Goal: Information Seeking & Learning: Check status

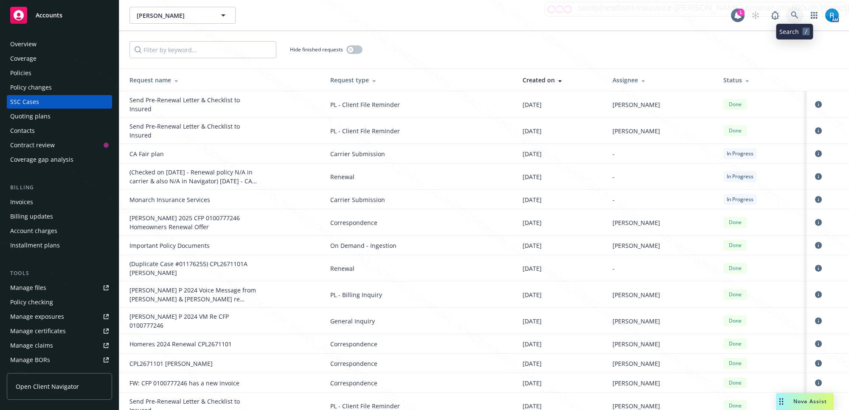
click at [795, 14] on icon at bounding box center [794, 14] width 7 height 7
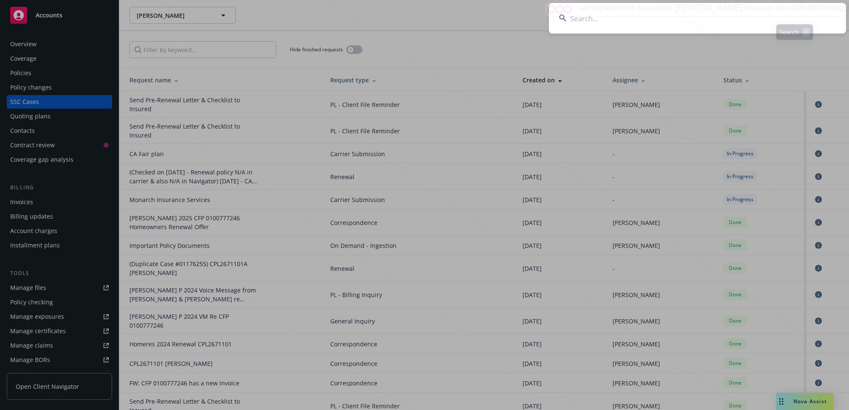
type input "7204DQ024263"
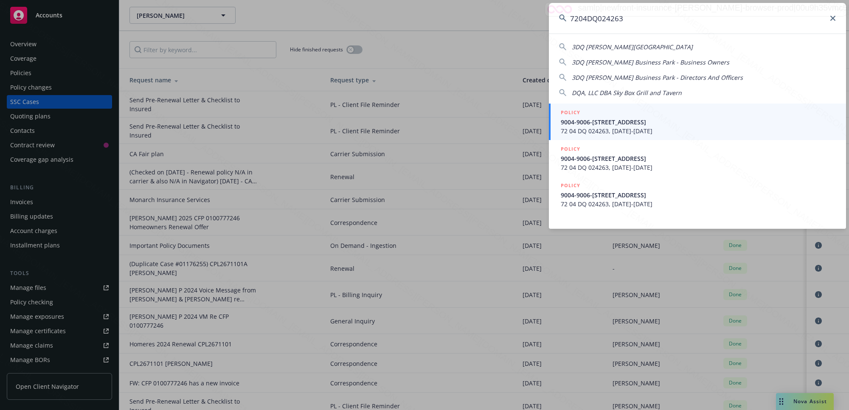
click at [591, 130] on span "72 04 DQ 024263, [DATE]-[DATE]" at bounding box center [698, 131] width 275 height 9
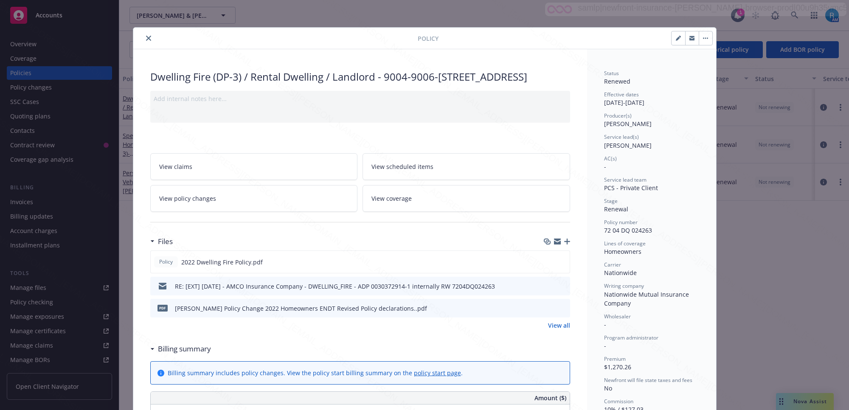
click at [632, 13] on div "Policy Dwelling Fire (DP-3) / Rental Dwelling / Landlord - 9004-9006-[STREET_AD…" at bounding box center [424, 205] width 849 height 410
click at [148, 37] on button "close" at bounding box center [148, 38] width 10 height 10
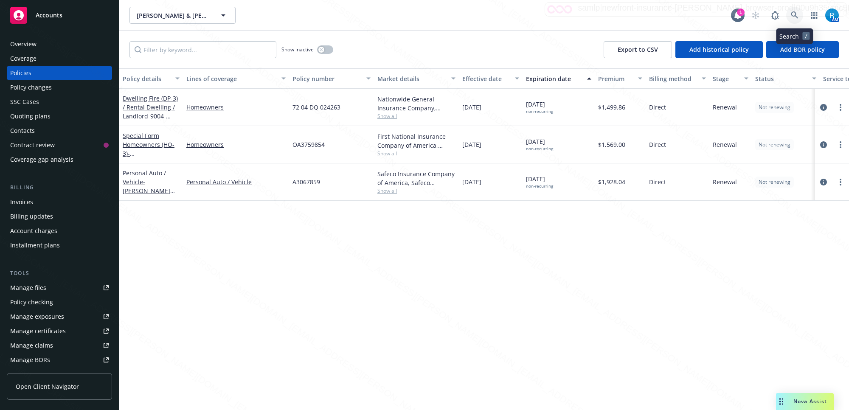
click at [790, 9] on link at bounding box center [794, 15] width 17 height 17
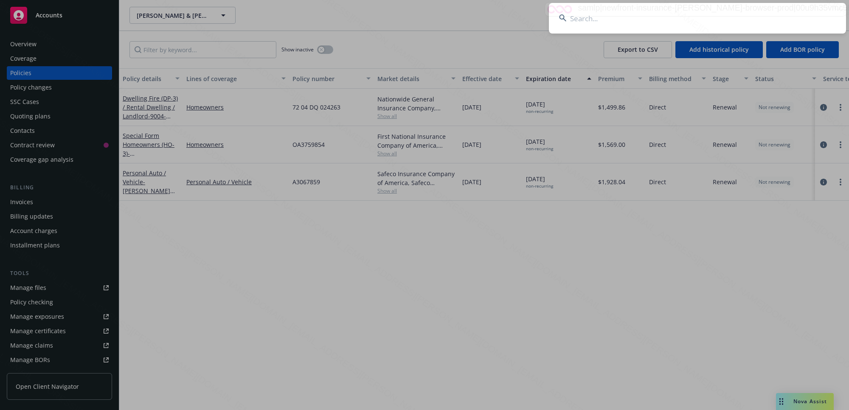
type input "7204DQ024263"
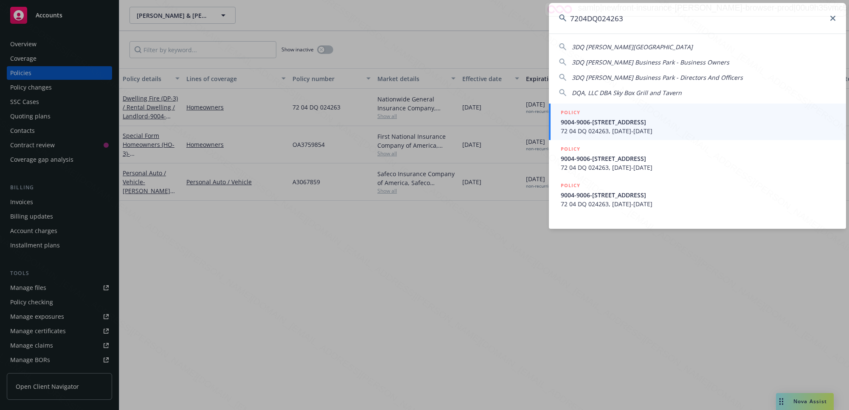
drag, startPoint x: 651, startPoint y: 13, endPoint x: 534, endPoint y: 11, distance: 117.2
click at [544, 11] on div "7204DQ024263 3DQ [PERSON_NAME] Business Park 3DQ [PERSON_NAME] Business Park - …" at bounding box center [424, 205] width 849 height 410
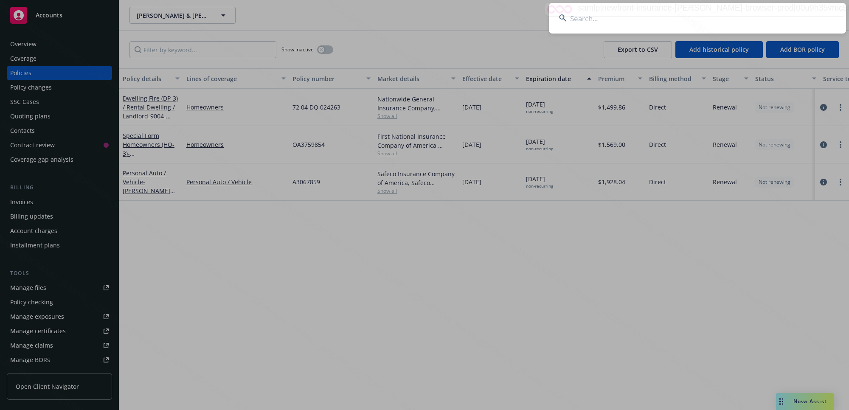
click at [606, 20] on input at bounding box center [697, 18] width 297 height 31
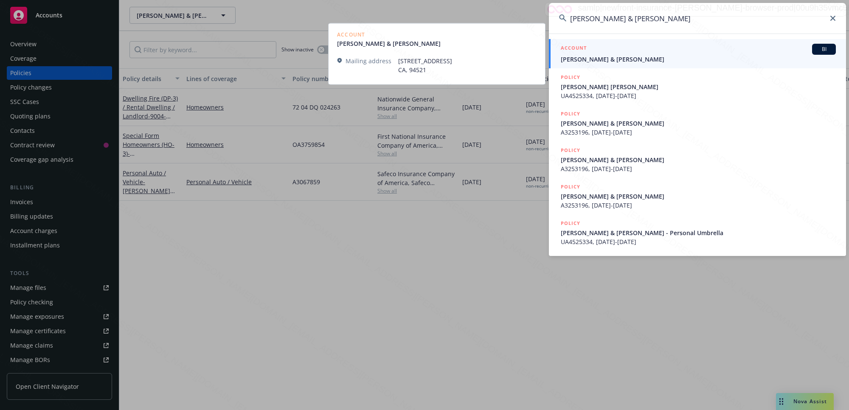
type input "[PERSON_NAME] & [PERSON_NAME]"
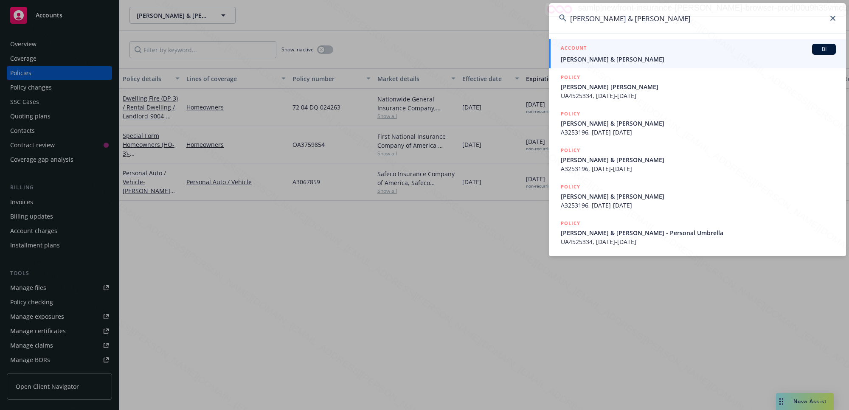
click at [610, 56] on span "[PERSON_NAME] & [PERSON_NAME]" at bounding box center [698, 59] width 275 height 9
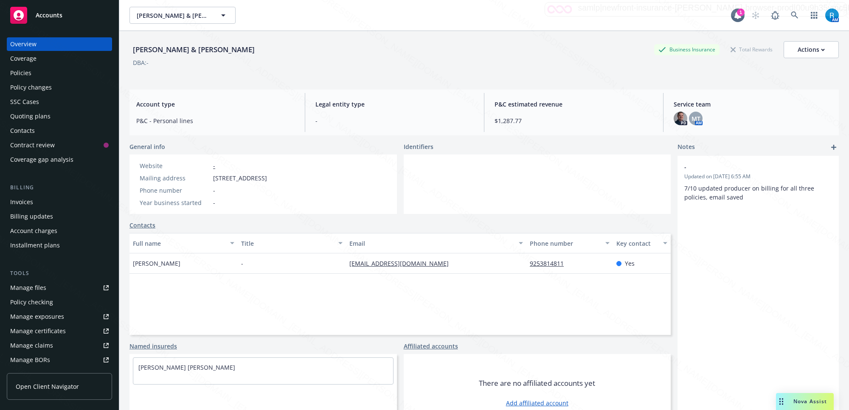
click at [31, 73] on div "Policies" at bounding box center [20, 73] width 21 height 14
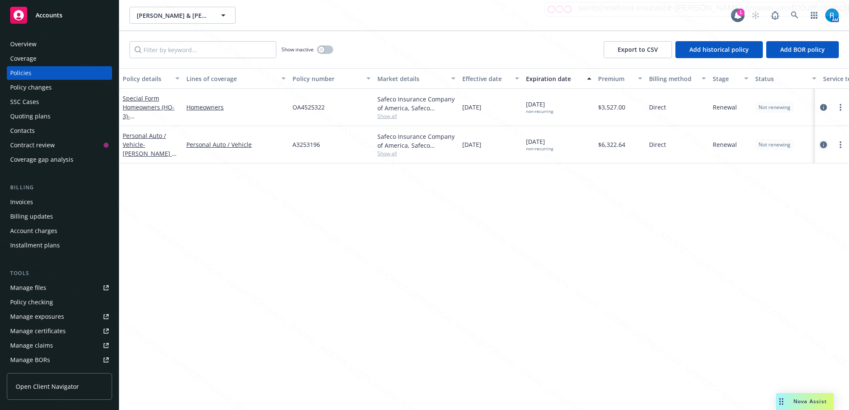
click at [823, 143] on icon "circleInformation" at bounding box center [823, 144] width 7 height 7
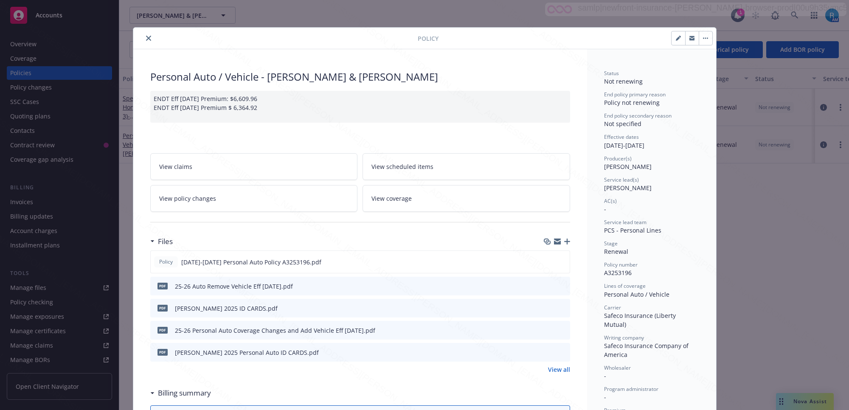
click at [145, 34] on button "close" at bounding box center [148, 38] width 10 height 10
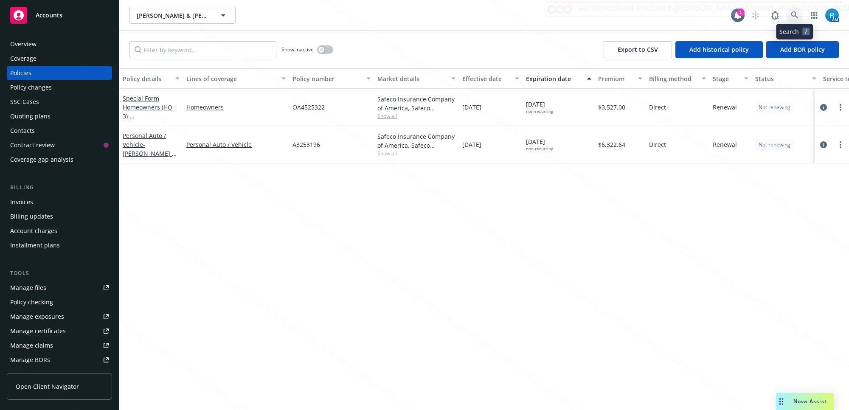
click at [792, 17] on icon at bounding box center [795, 15] width 8 height 8
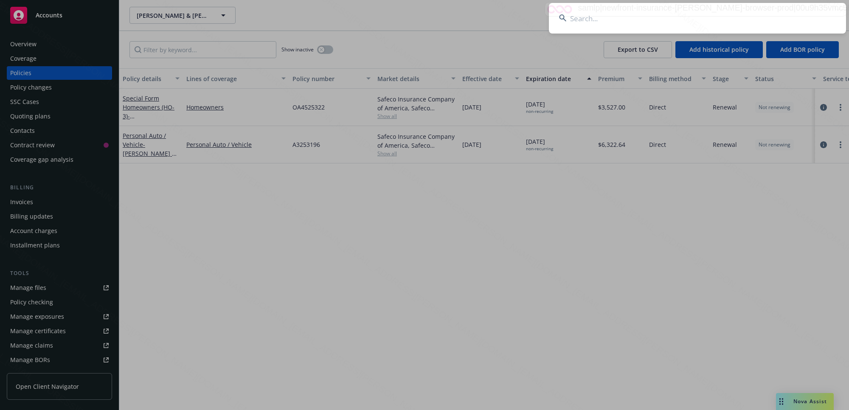
type input "[PERSON_NAME]"
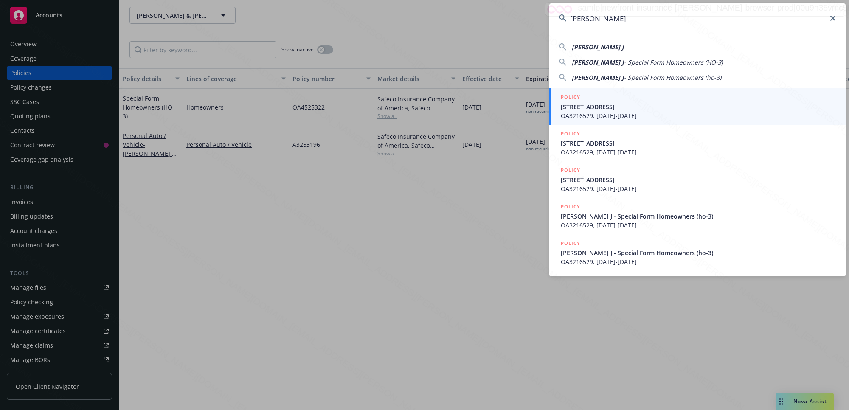
click at [682, 113] on span "OA3216529, [DATE]-[DATE]" at bounding box center [698, 115] width 275 height 9
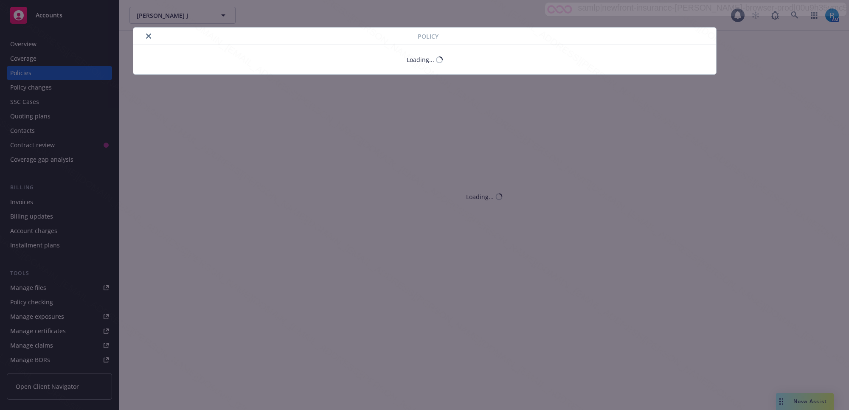
click at [38, 50] on div "Policy Loading..." at bounding box center [424, 205] width 849 height 410
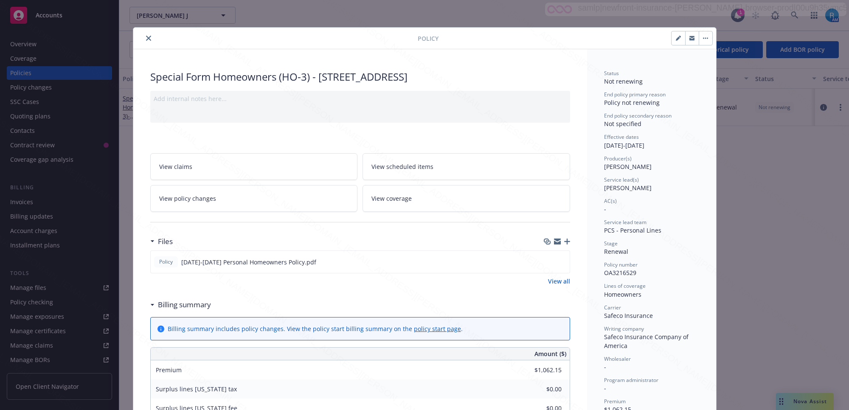
click at [146, 38] on icon "close" at bounding box center [148, 38] width 5 height 5
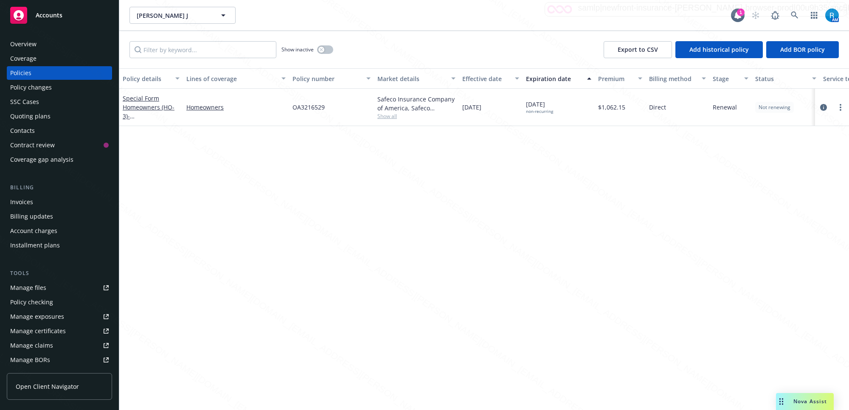
click at [30, 42] on div "Overview" at bounding box center [23, 44] width 26 height 14
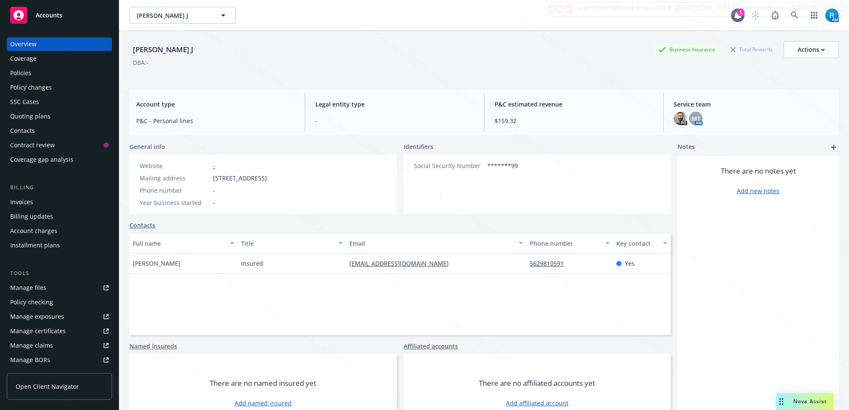
click at [41, 72] on div "Policies" at bounding box center [59, 73] width 98 height 14
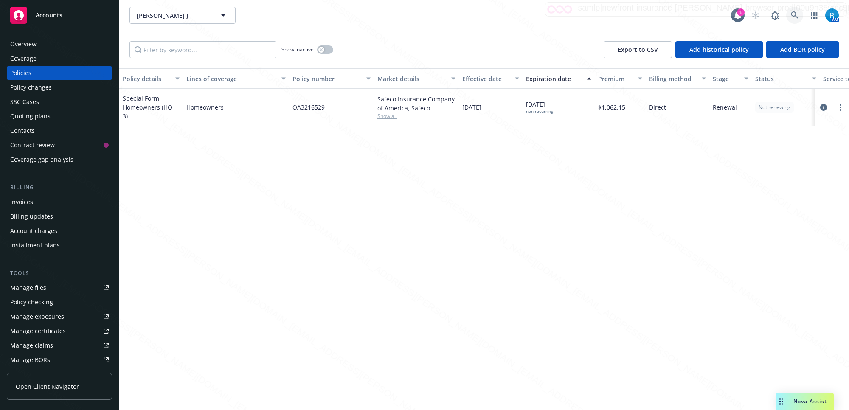
click at [791, 13] on icon at bounding box center [795, 15] width 8 height 8
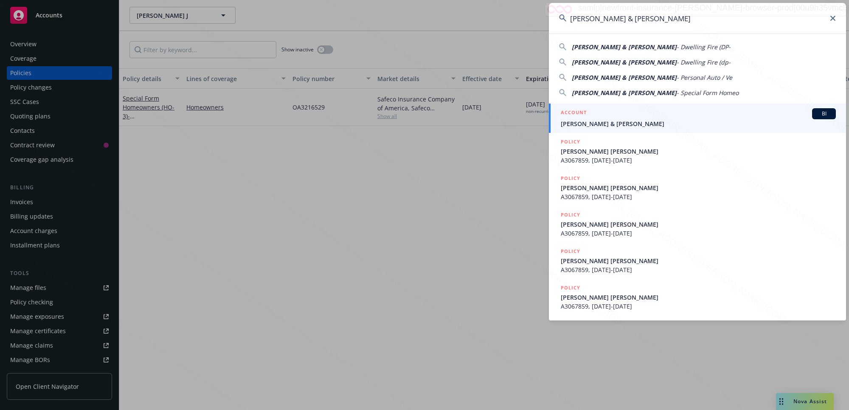
type input "[PERSON_NAME] & [PERSON_NAME]"
drag, startPoint x: 594, startPoint y: 121, endPoint x: 599, endPoint y: 118, distance: 6.4
click at [593, 122] on span "[PERSON_NAME] & [PERSON_NAME]" at bounding box center [698, 123] width 275 height 9
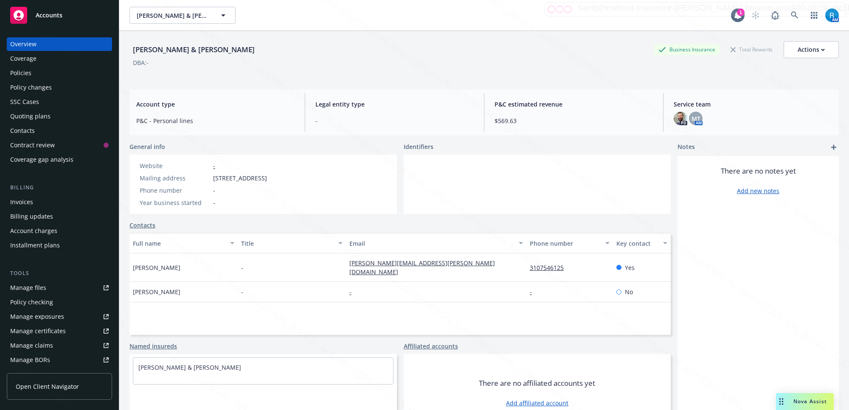
click at [43, 73] on div "Policies" at bounding box center [59, 73] width 98 height 14
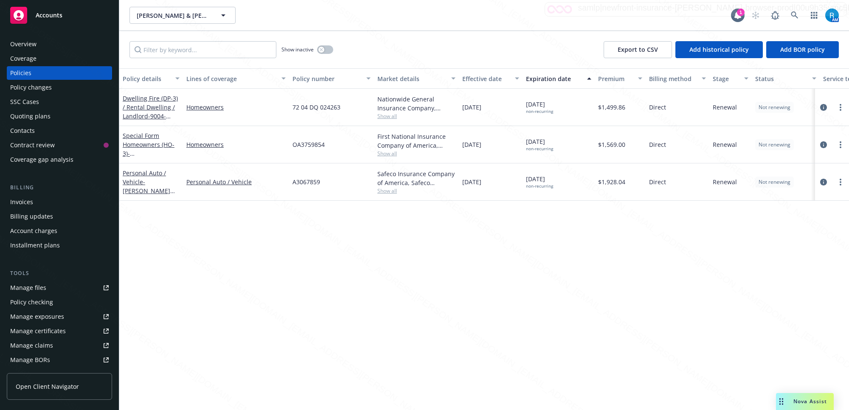
click at [41, 45] on div "Overview" at bounding box center [59, 44] width 98 height 14
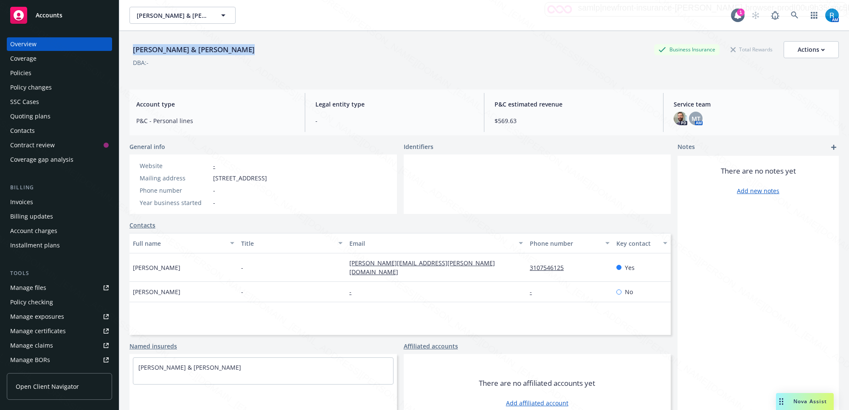
drag, startPoint x: 229, startPoint y: 50, endPoint x: 127, endPoint y: 47, distance: 102.8
click at [127, 47] on div "[PERSON_NAME] & [PERSON_NAME] Business Insurance Total Rewards Actions DBA: - A…" at bounding box center [484, 236] width 730 height 410
copy div "[PERSON_NAME] & [PERSON_NAME]"
click at [26, 75] on div "Policies" at bounding box center [20, 73] width 21 height 14
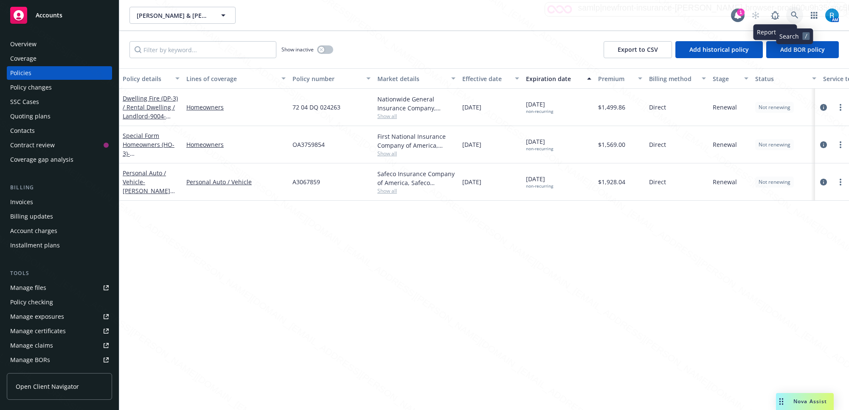
click at [795, 14] on icon at bounding box center [794, 14] width 7 height 7
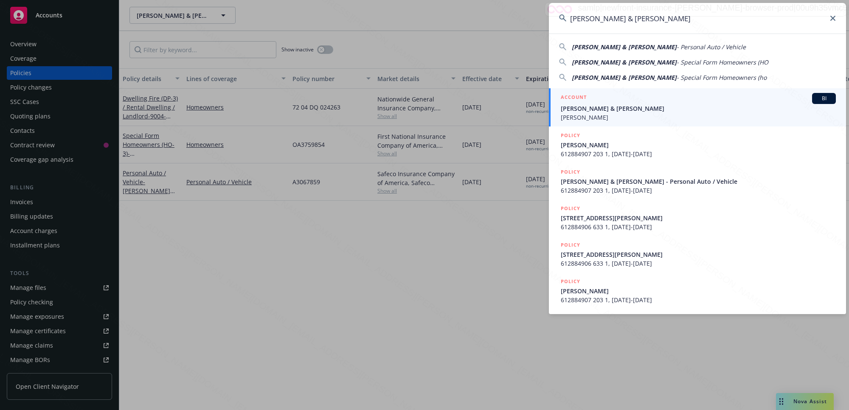
type input "[PERSON_NAME] & [PERSON_NAME]"
click at [603, 102] on div "ACCOUNT BI" at bounding box center [698, 98] width 275 height 11
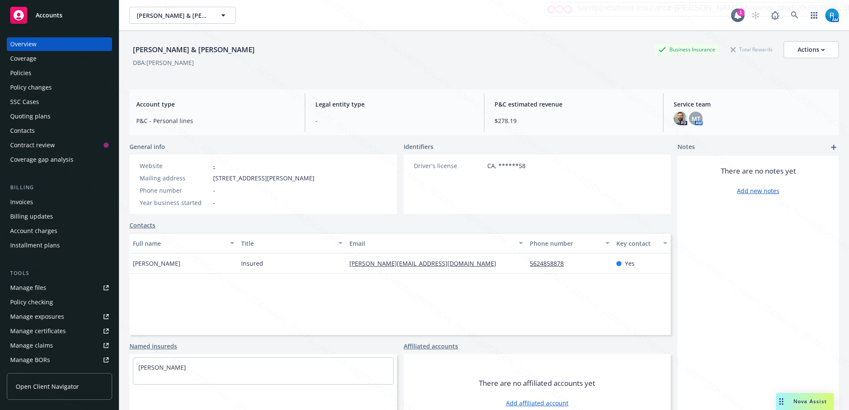
click at [59, 73] on div "Policies" at bounding box center [59, 73] width 98 height 14
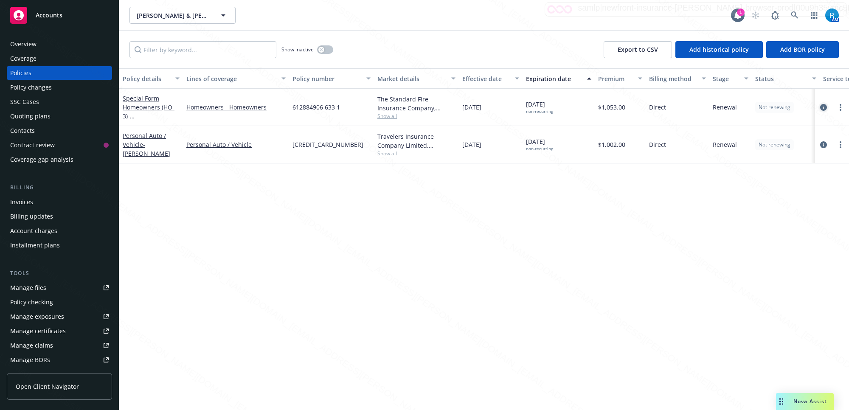
click at [823, 104] on icon "circleInformation" at bounding box center [823, 107] width 7 height 7
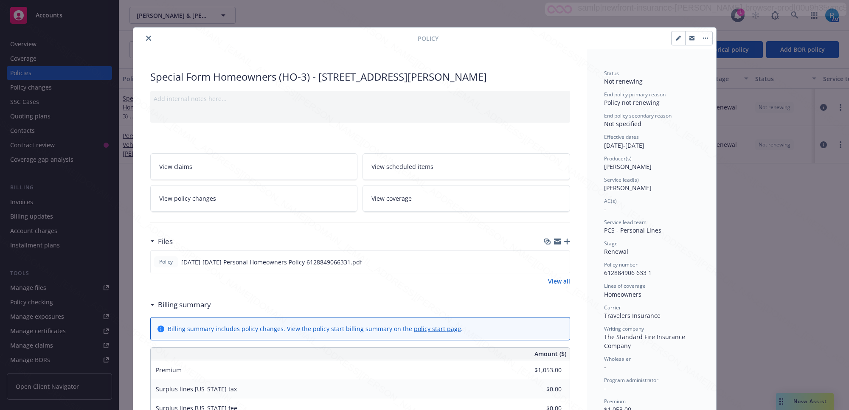
click at [146, 36] on icon "close" at bounding box center [148, 38] width 5 height 5
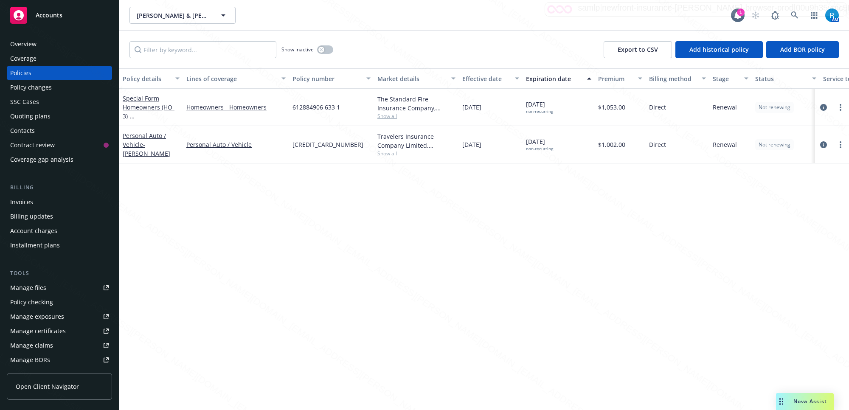
click at [32, 44] on div "Overview" at bounding box center [23, 44] width 26 height 14
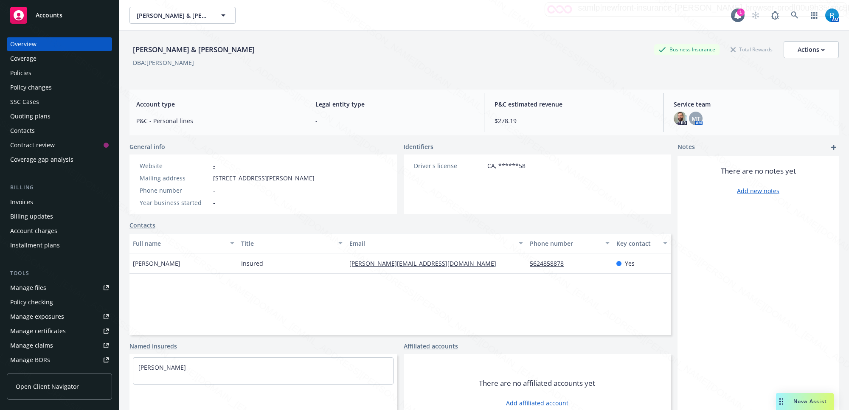
click at [28, 69] on div "Policies" at bounding box center [20, 73] width 21 height 14
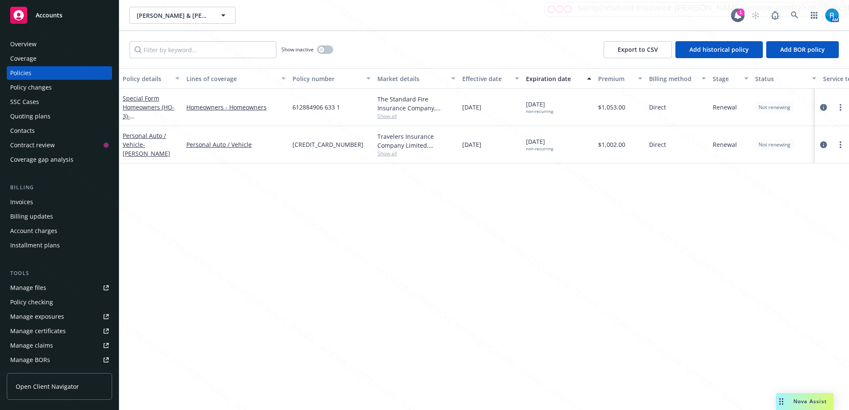
click at [49, 41] on div "Overview" at bounding box center [59, 44] width 98 height 14
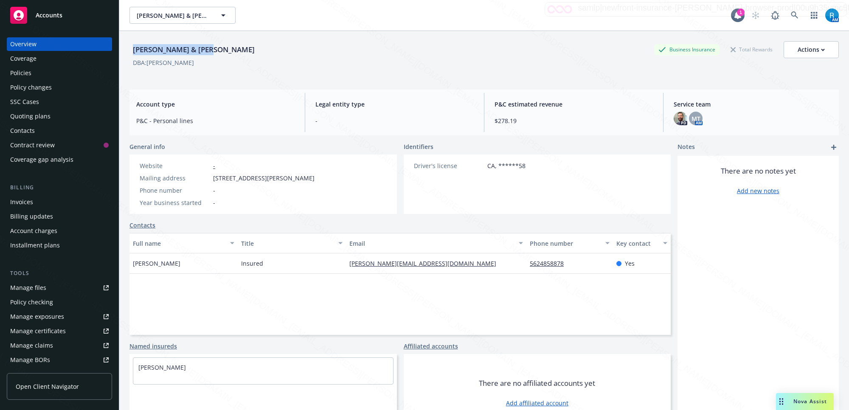
drag, startPoint x: 214, startPoint y: 49, endPoint x: 129, endPoint y: 51, distance: 84.9
click at [129, 51] on div "[PERSON_NAME] & [PERSON_NAME] Business Insurance Total Rewards Actions" at bounding box center [483, 49] width 709 height 17
copy div "[PERSON_NAME] & [PERSON_NAME]"
click at [16, 73] on div "Policies" at bounding box center [20, 73] width 21 height 14
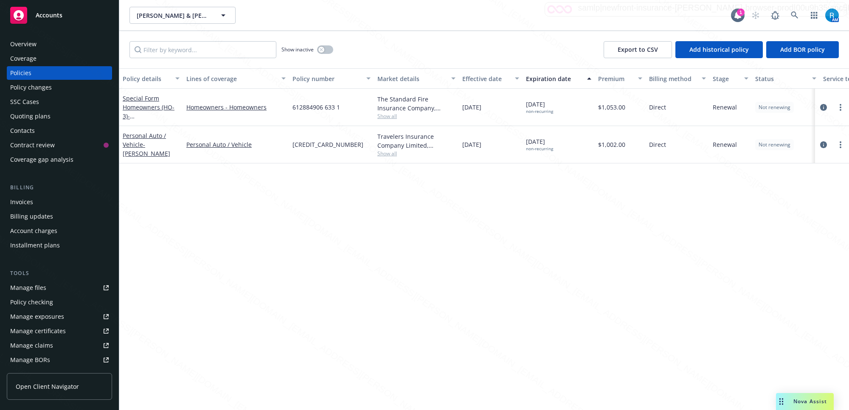
click at [34, 48] on div "Overview" at bounding box center [23, 44] width 26 height 14
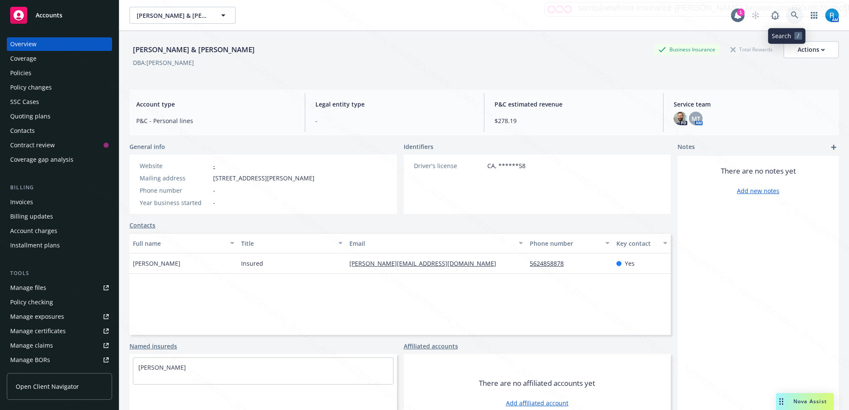
click at [791, 14] on icon at bounding box center [795, 15] width 8 height 8
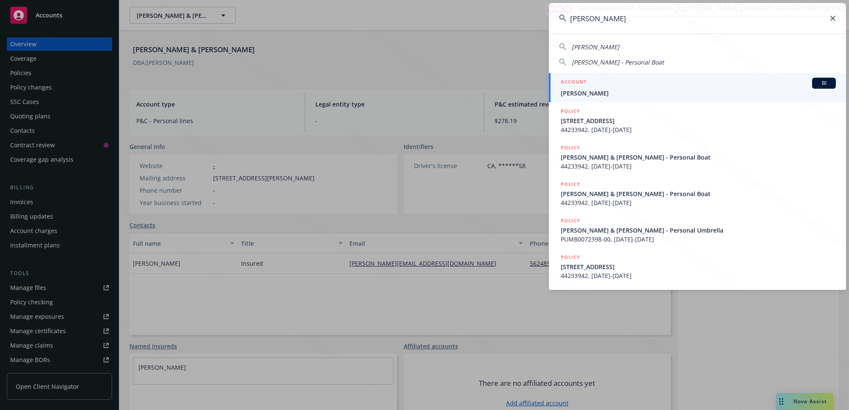
type input "[PERSON_NAME]"
click at [583, 90] on span "[PERSON_NAME]" at bounding box center [698, 93] width 275 height 9
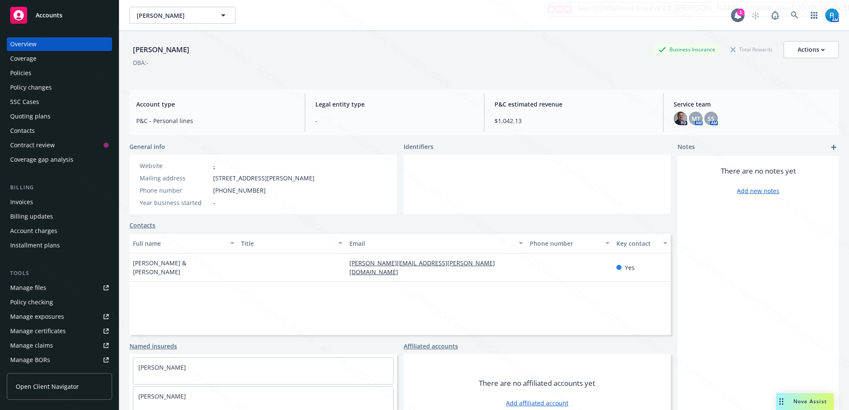
click at [34, 73] on div "Policies" at bounding box center [59, 73] width 98 height 14
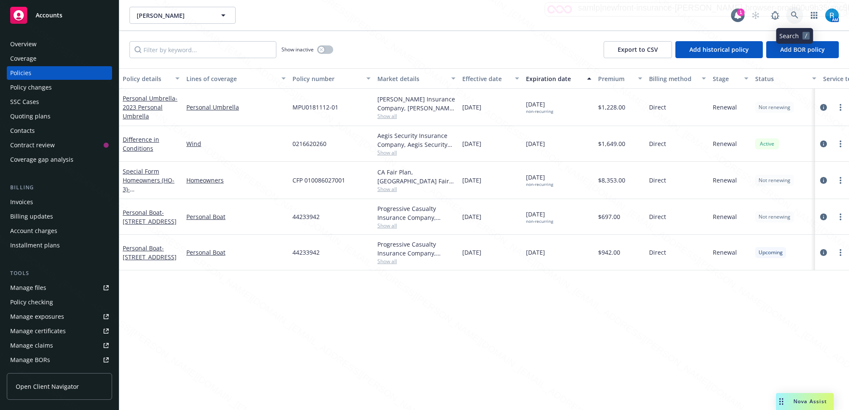
click at [794, 13] on icon at bounding box center [795, 15] width 8 height 8
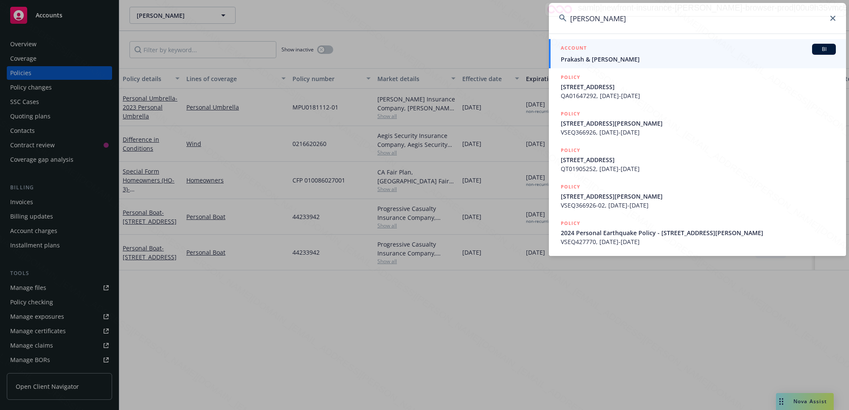
type input "[PERSON_NAME]"
click at [583, 61] on span "Prakash & [PERSON_NAME]" at bounding box center [698, 59] width 275 height 9
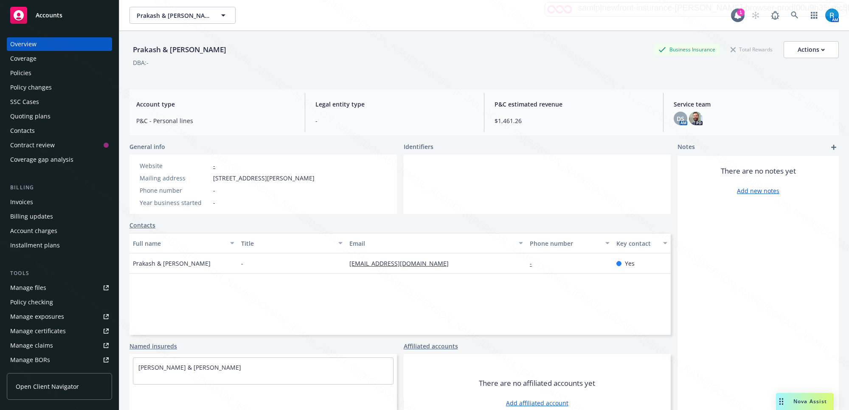
click at [47, 66] on div "Policies" at bounding box center [59, 73] width 98 height 14
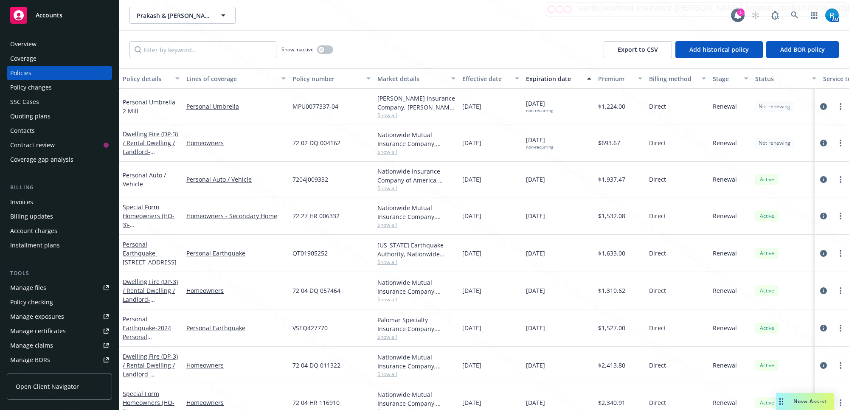
click at [37, 48] on div "Overview" at bounding box center [59, 44] width 98 height 14
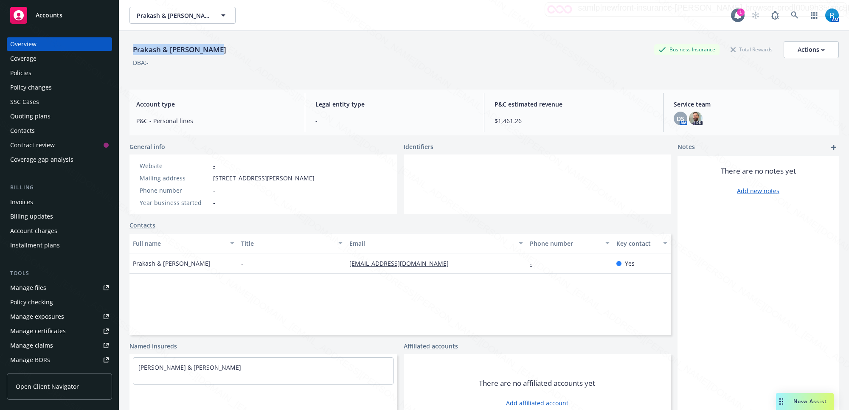
drag, startPoint x: 223, startPoint y: 52, endPoint x: 130, endPoint y: 50, distance: 93.0
click at [129, 50] on div "Prakash & [PERSON_NAME] Business Insurance Total Rewards Actions DBA: - Account…" at bounding box center [484, 236] width 730 height 410
copy div "Prakash & [PERSON_NAME]"
click at [30, 73] on div "Policies" at bounding box center [20, 73] width 21 height 14
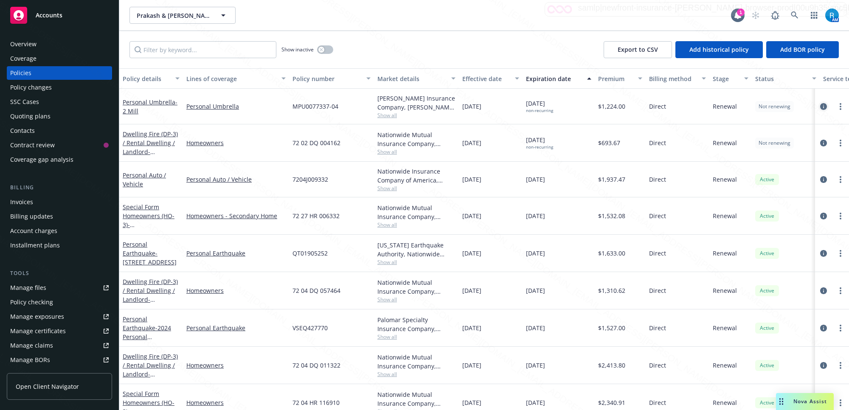
click at [820, 107] on icon "circleInformation" at bounding box center [823, 106] width 7 height 7
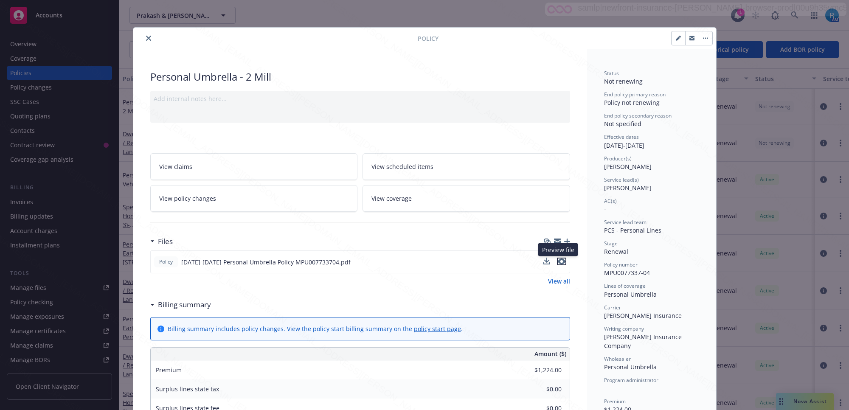
click at [558, 261] on icon "preview file" at bounding box center [562, 262] width 8 height 6
click at [137, 38] on div at bounding box center [277, 38] width 281 height 10
click at [146, 39] on icon "close" at bounding box center [148, 38] width 5 height 5
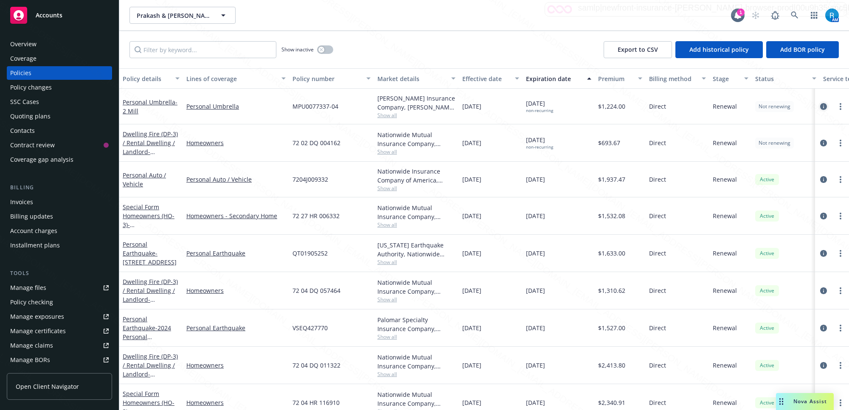
click at [820, 109] on icon "circleInformation" at bounding box center [823, 106] width 7 height 7
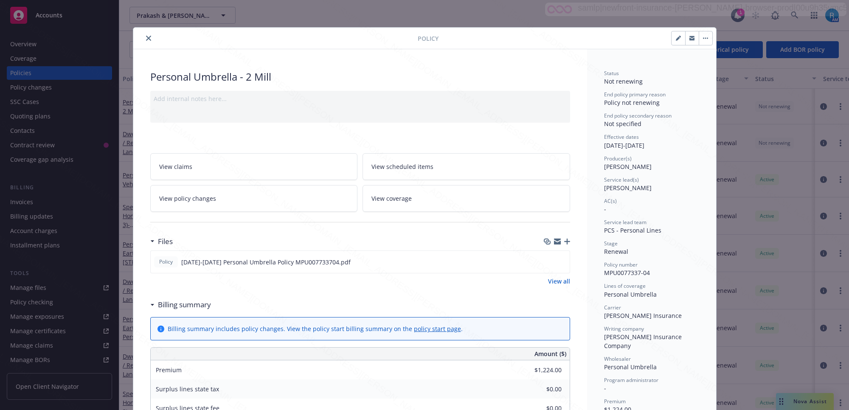
scroll to position [25, 0]
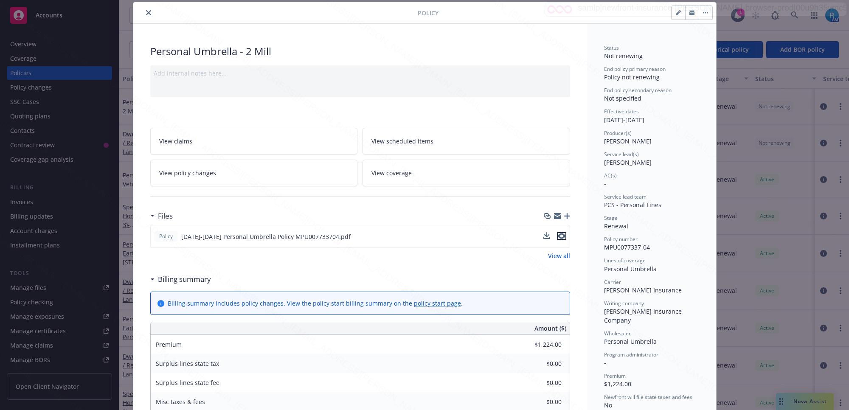
click at [558, 235] on icon "preview file" at bounding box center [562, 236] width 8 height 6
click at [146, 14] on icon "close" at bounding box center [148, 12] width 5 height 5
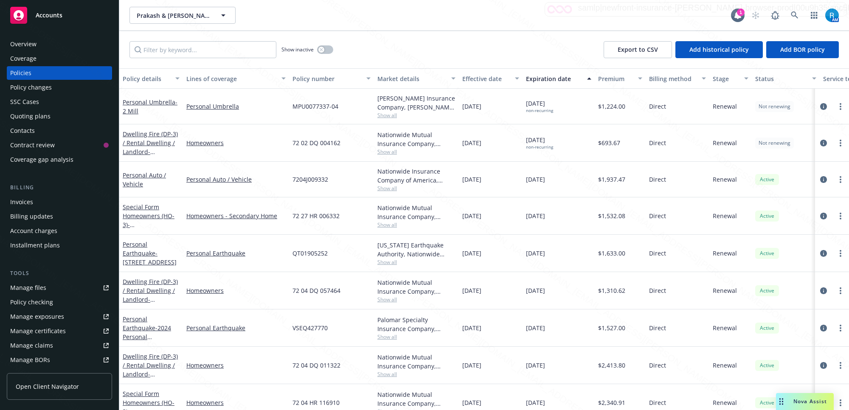
click at [53, 43] on div "Overview" at bounding box center [59, 44] width 98 height 14
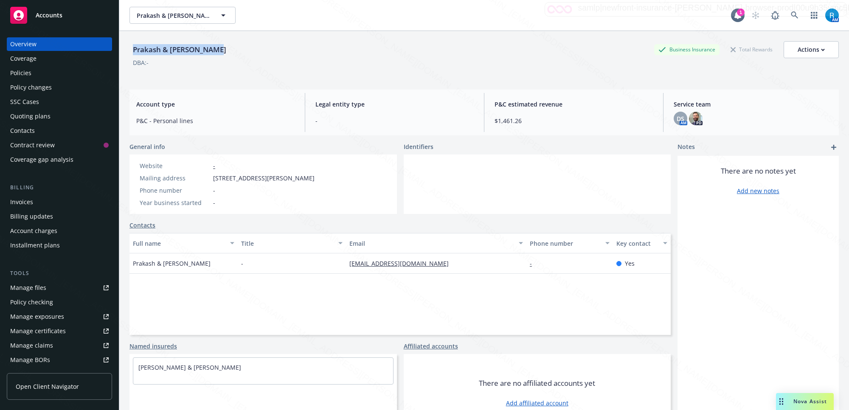
drag, startPoint x: 229, startPoint y: 51, endPoint x: 124, endPoint y: 51, distance: 105.7
click at [124, 51] on div "Prakash & [PERSON_NAME] Business Insurance Total Rewards Actions DBA: - Account…" at bounding box center [484, 236] width 730 height 410
copy div "Prakash & [PERSON_NAME]"
click at [35, 75] on div "Policies" at bounding box center [59, 73] width 98 height 14
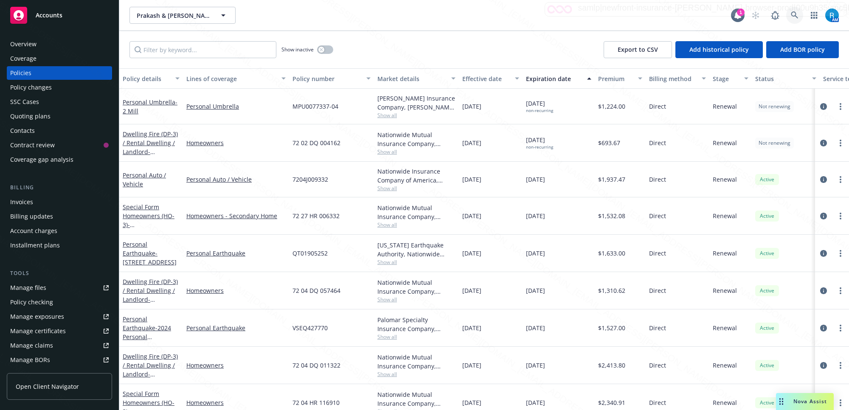
click at [790, 15] on link at bounding box center [794, 15] width 17 height 17
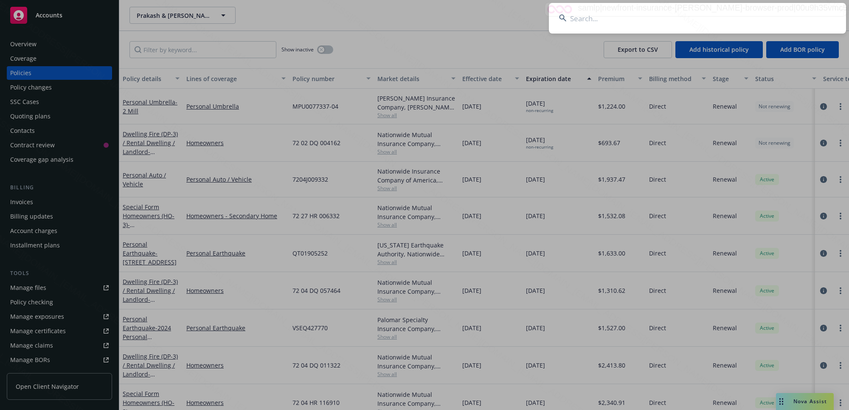
click at [568, 16] on input at bounding box center [697, 18] width 297 height 31
type input "[PERSON_NAME] and [PERSON_NAME]"
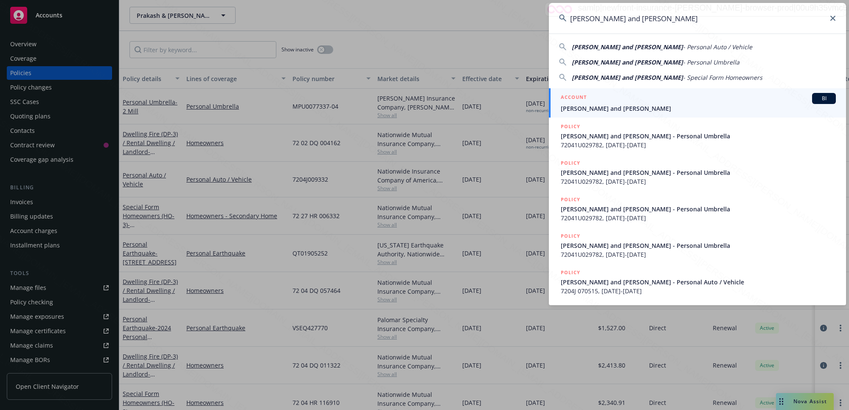
click at [593, 107] on span "[PERSON_NAME] and [PERSON_NAME]" at bounding box center [698, 108] width 275 height 9
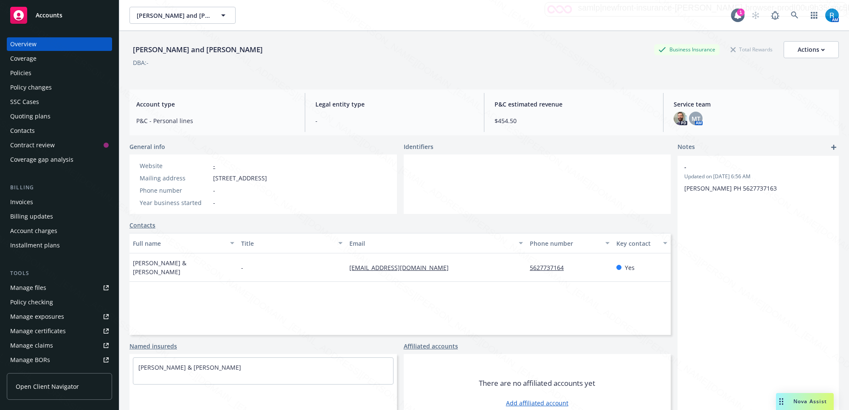
click at [37, 75] on div "Policies" at bounding box center [59, 73] width 98 height 14
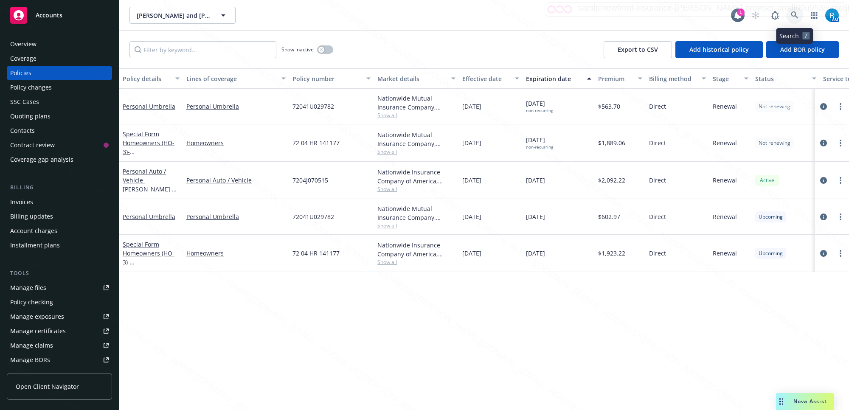
click at [791, 16] on icon at bounding box center [795, 15] width 8 height 8
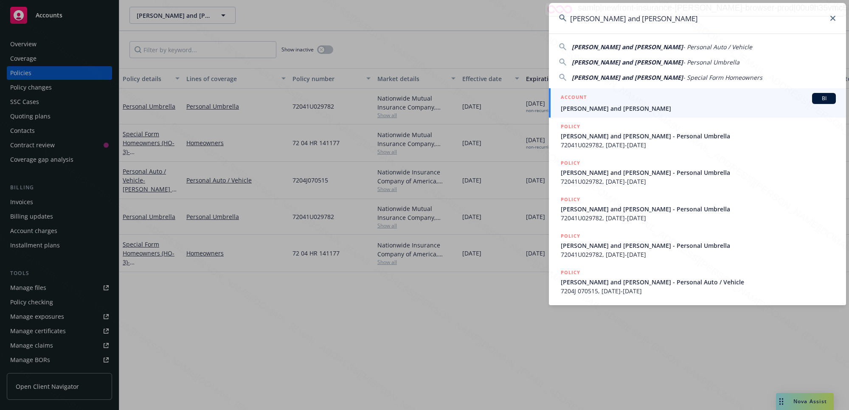
type input "[PERSON_NAME] and [PERSON_NAME]"
click at [828, 19] on input "[PERSON_NAME] and [PERSON_NAME]" at bounding box center [697, 18] width 297 height 31
click at [833, 18] on icon at bounding box center [832, 18] width 5 height 5
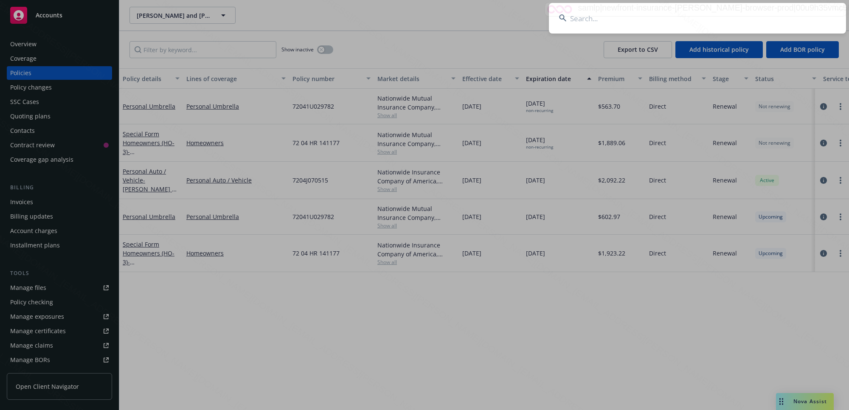
paste input "Prakash & [PERSON_NAME]"
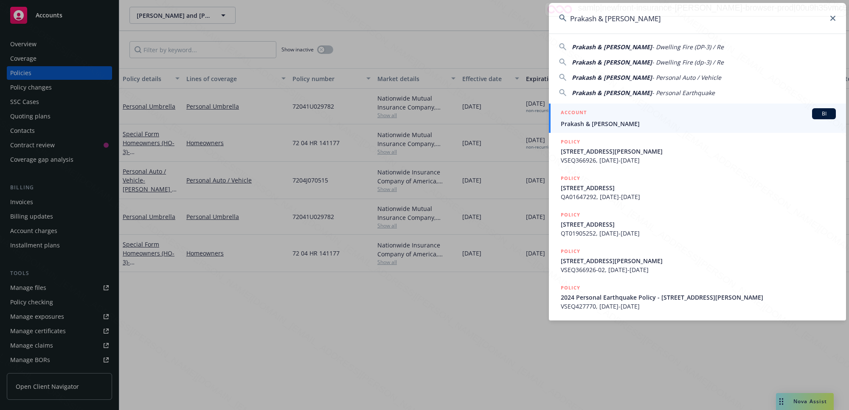
type input "Prakash & [PERSON_NAME]"
click at [633, 123] on span "Prakash & [PERSON_NAME]" at bounding box center [698, 123] width 275 height 9
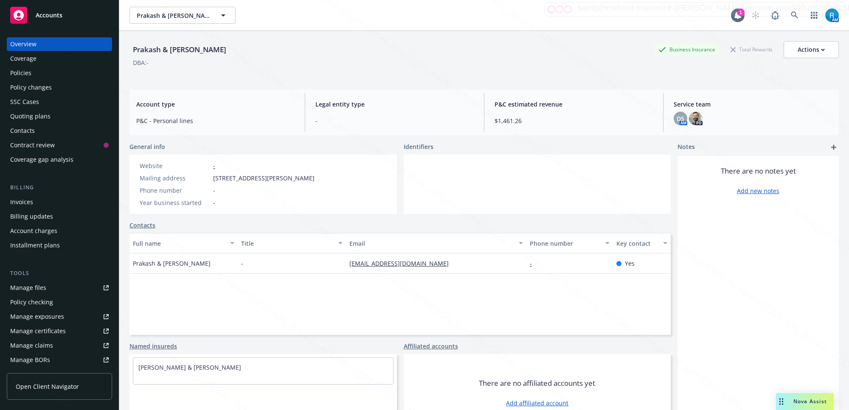
click at [32, 74] on div "Policies" at bounding box center [59, 73] width 98 height 14
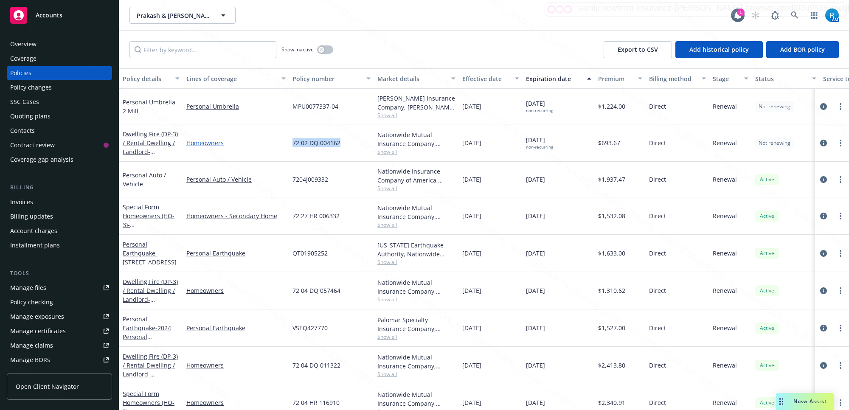
drag, startPoint x: 348, startPoint y: 143, endPoint x: 285, endPoint y: 140, distance: 63.3
click at [285, 140] on div "Dwelling Fire (DP-3) / Rental Dwelling / Landlord - [STREET_ADDRESS] Homeowners…" at bounding box center [528, 142] width 819 height 37
copy div "72 02 DQ 004162"
click at [37, 42] on div "Overview" at bounding box center [59, 44] width 98 height 14
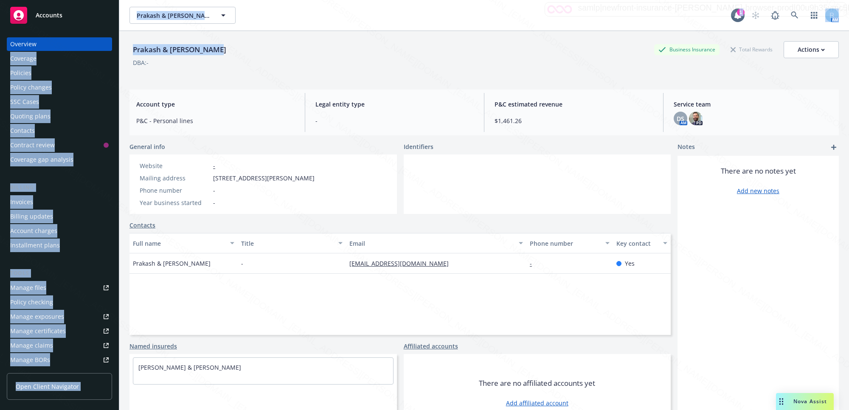
drag, startPoint x: 232, startPoint y: 54, endPoint x: 132, endPoint y: 49, distance: 100.7
click at [115, 45] on div "Accounts Overview Coverage Policies Policy changes SSC Cases Quoting plans Cont…" at bounding box center [424, 205] width 849 height 410
copy div "Coverage Policies Policy changes SSC Cases Quoting plans Contacts Contract revi…"
click at [262, 62] on div "DBA: -" at bounding box center [483, 62] width 709 height 9
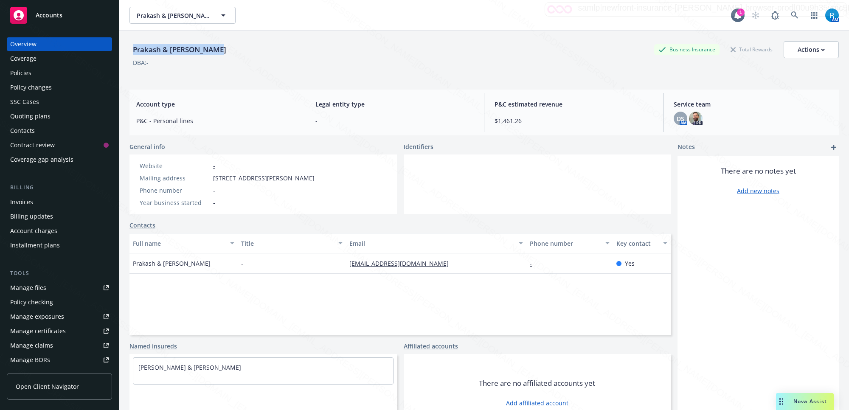
drag, startPoint x: 226, startPoint y: 49, endPoint x: 130, endPoint y: 49, distance: 96.4
click at [130, 49] on div "Prakash & [PERSON_NAME] Business Insurance Total Rewards Actions" at bounding box center [483, 49] width 709 height 17
copy div "Prakash & [PERSON_NAME]"
click at [791, 14] on icon at bounding box center [795, 15] width 8 height 8
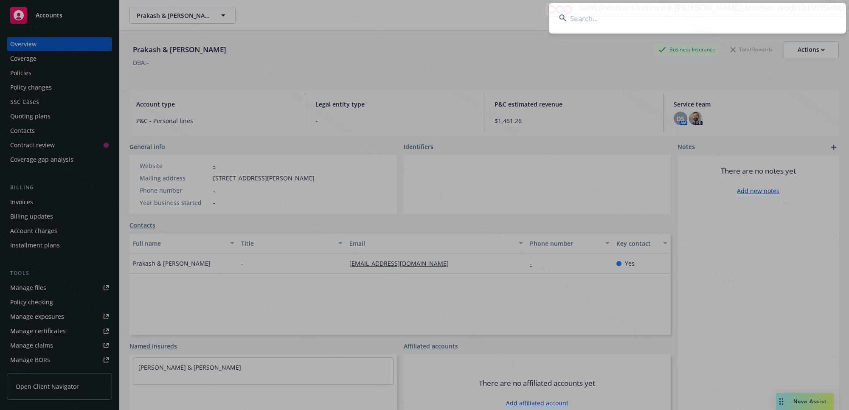
click at [680, 11] on input at bounding box center [697, 18] width 297 height 31
paste input "[PERSON_NAME]"
type input "[PERSON_NAME]"
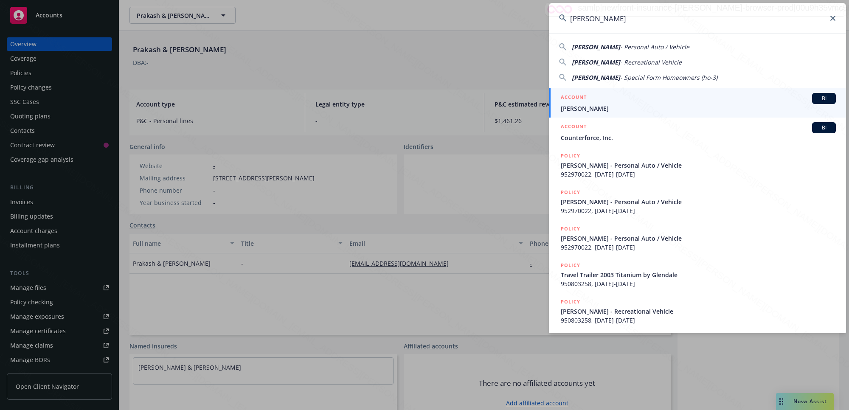
click at [604, 108] on span "[PERSON_NAME]" at bounding box center [698, 108] width 275 height 9
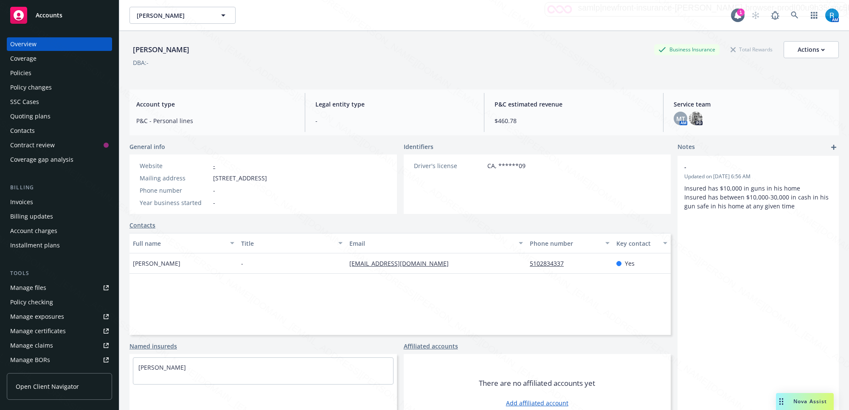
click at [49, 71] on div "Policies" at bounding box center [59, 73] width 98 height 14
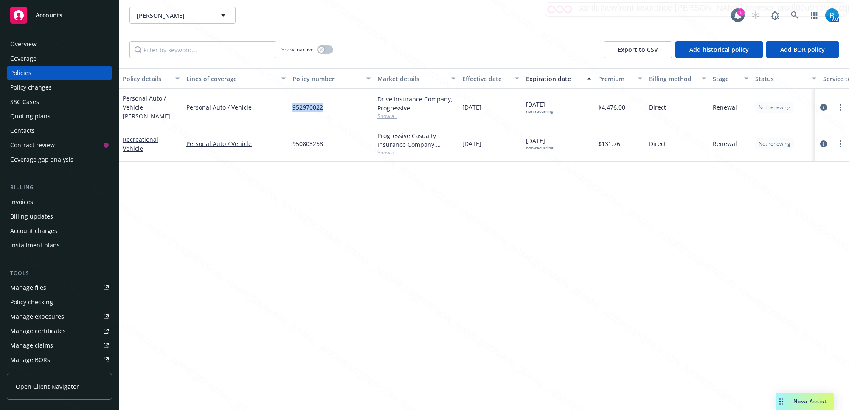
drag, startPoint x: 324, startPoint y: 110, endPoint x: 292, endPoint y: 112, distance: 31.9
click at [292, 112] on div "952970022" at bounding box center [331, 107] width 85 height 37
copy span "952970022"
